Goal: Information Seeking & Learning: Find specific fact

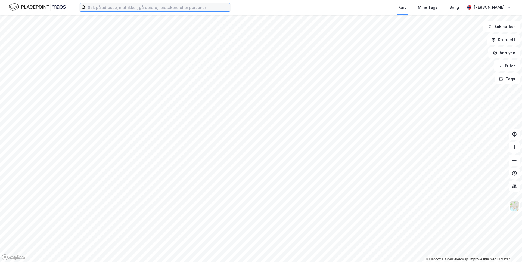
click at [137, 8] on input at bounding box center [158, 7] width 145 height 8
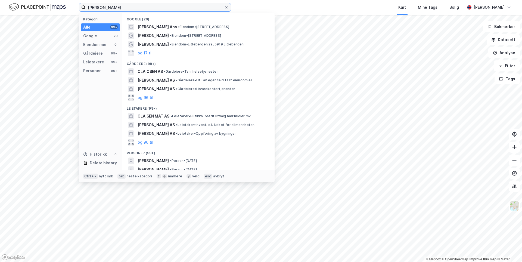
click at [101, 8] on input "[PERSON_NAME]" at bounding box center [155, 7] width 139 height 8
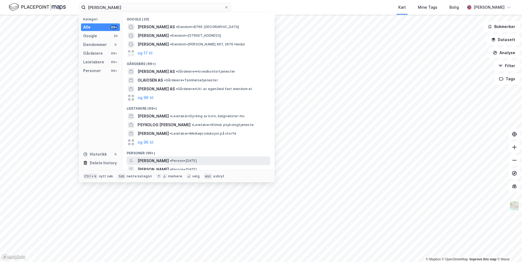
click at [169, 160] on span "[PERSON_NAME]" at bounding box center [153, 160] width 31 height 7
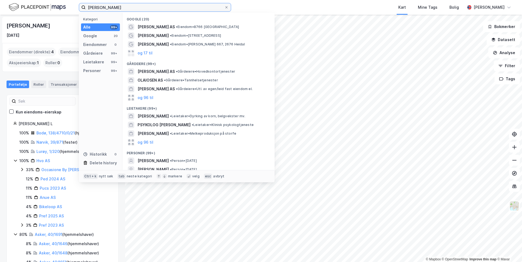
drag, startPoint x: 125, startPoint y: 8, endPoint x: 100, endPoint y: 7, distance: 24.8
click at [100, 7] on input "[PERSON_NAME]" at bounding box center [155, 7] width 139 height 8
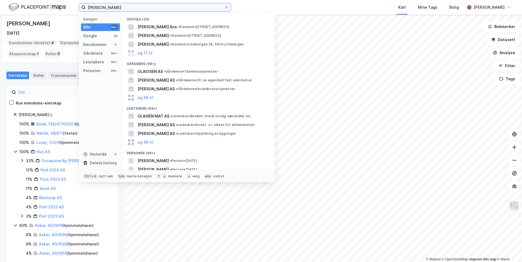
scroll to position [17, 0]
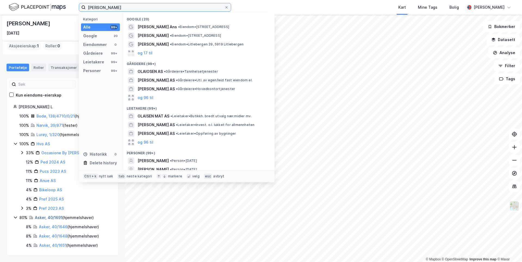
type input "[PERSON_NAME]"
click at [54, 217] on link "Asker, 40/1691" at bounding box center [48, 217] width 27 height 5
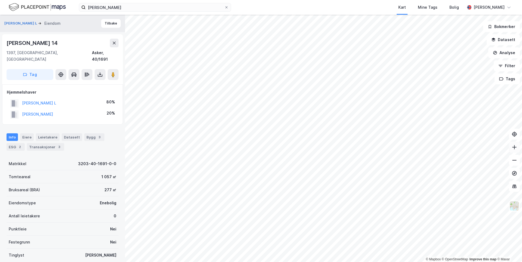
click at [514, 149] on icon at bounding box center [513, 146] width 5 height 5
